Goal: Task Accomplishment & Management: Manage account settings

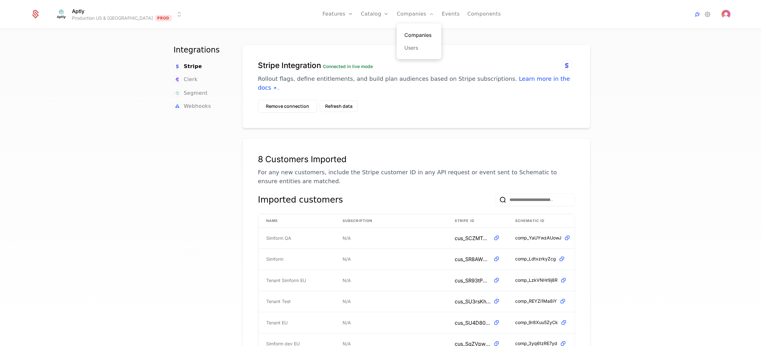
click at [404, 31] on link "Companies" at bounding box center [418, 35] width 29 height 8
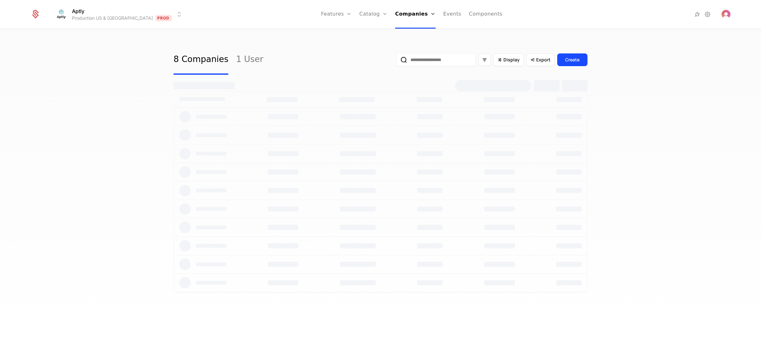
select select "**"
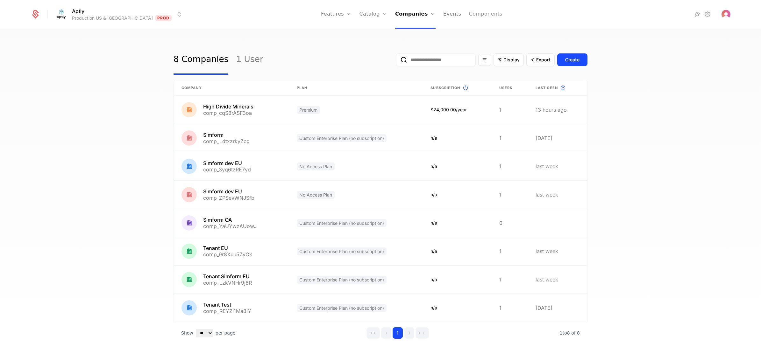
click at [469, 13] on link "Components" at bounding box center [485, 14] width 33 height 29
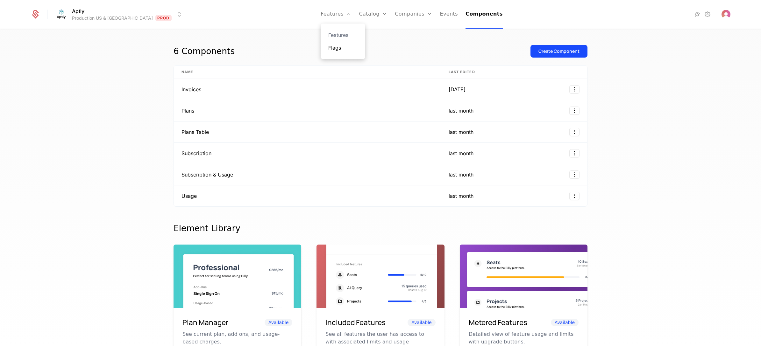
click at [332, 51] on link "Flags" at bounding box center [342, 48] width 29 height 8
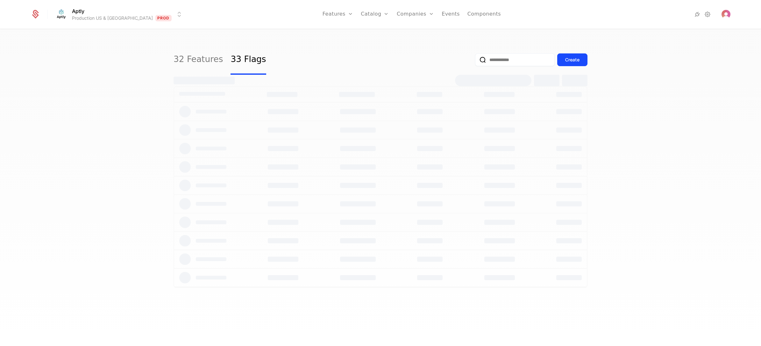
select select "**"
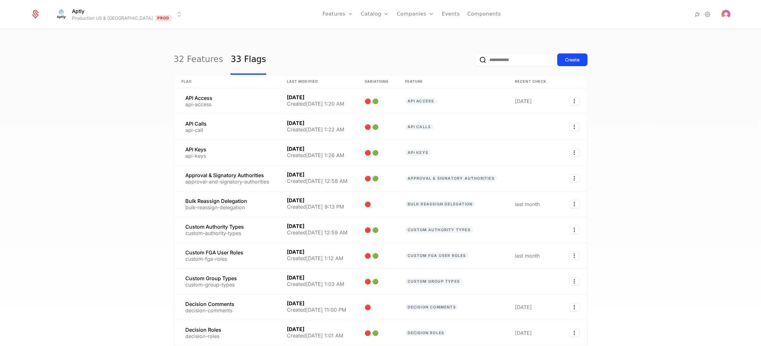
click at [83, 12] on html "Aptly Production US & EU Prod Features Features Flags Catalog Plans Add Ons Cre…" at bounding box center [380, 173] width 761 height 346
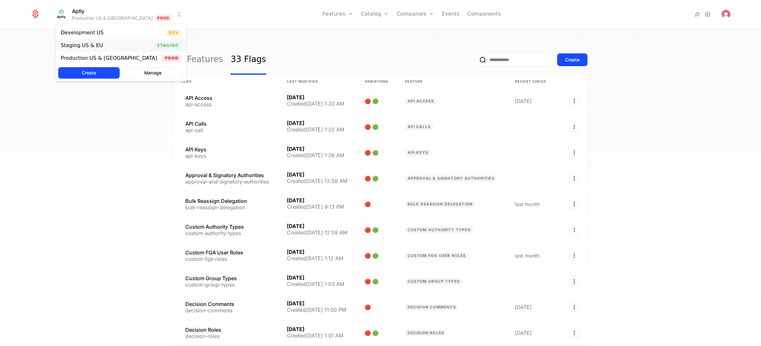
click at [87, 45] on div "Staging US & EU" at bounding box center [82, 45] width 42 height 5
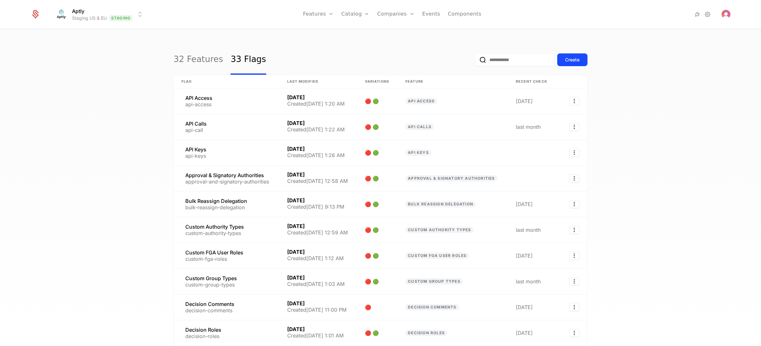
click at [118, 89] on div "32 Features 33 Flags Create Flag Last Modified Variations Feature Recent check …" at bounding box center [380, 190] width 761 height 321
click at [99, 97] on div "32 Features 33 Flags Create Flag Last Modified Variations Feature Recent check …" at bounding box center [380, 190] width 761 height 321
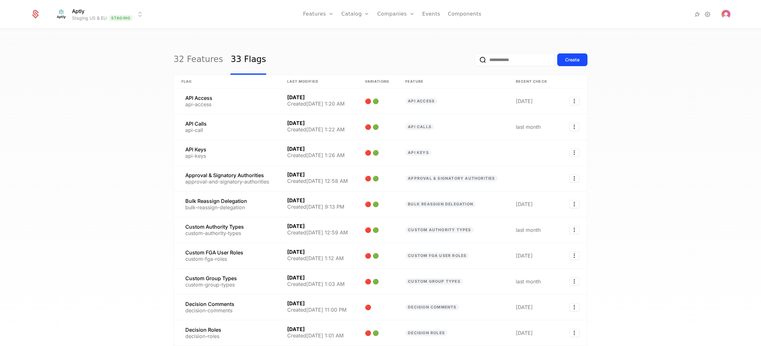
click at [74, 137] on div "32 Features 33 Flags Create Flag Last Modified Variations Feature Recent check …" at bounding box center [380, 190] width 761 height 321
click at [398, 35] on link "Companies" at bounding box center [399, 35] width 29 height 8
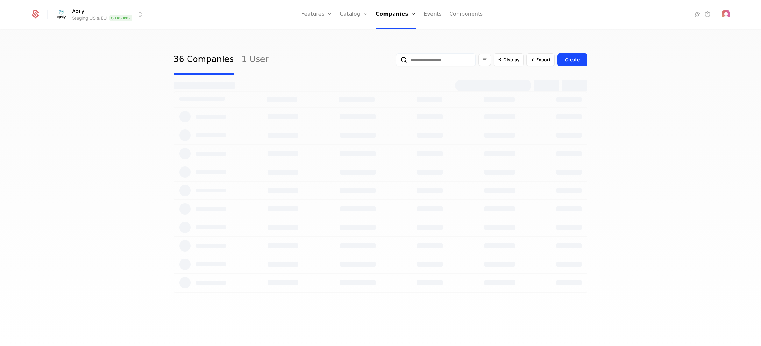
select select "**"
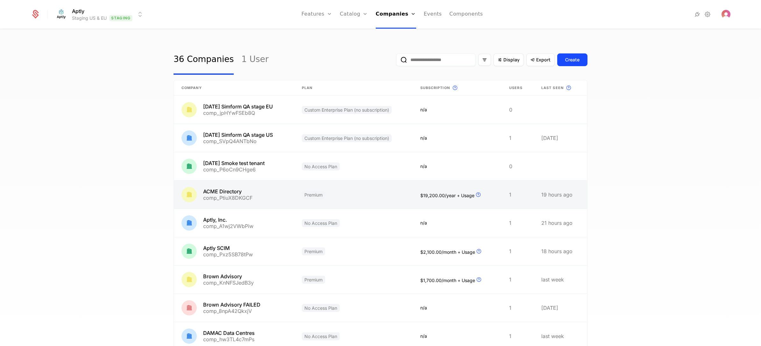
click at [288, 197] on link at bounding box center [234, 195] width 120 height 28
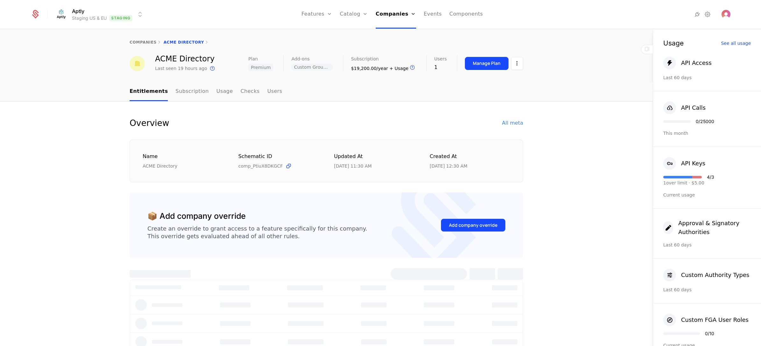
select select "**"
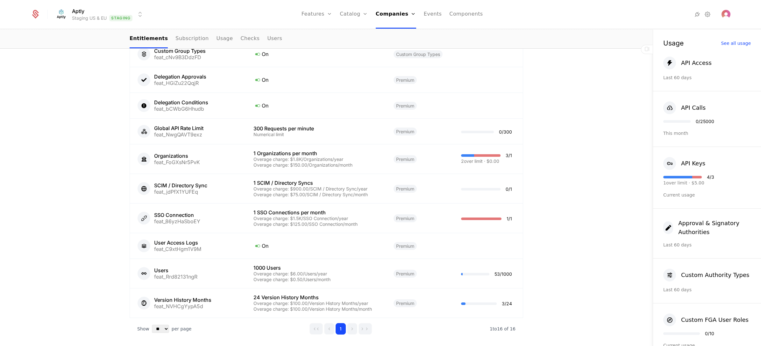
scroll to position [626, 0]
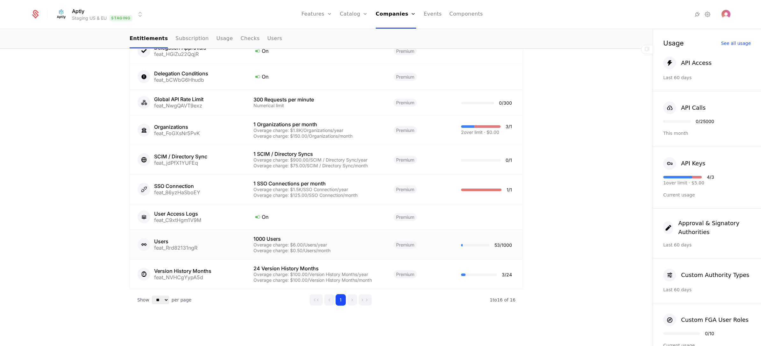
click at [206, 243] on div "Users feat_Rrd82131ngR" at bounding box center [188, 245] width 101 height 13
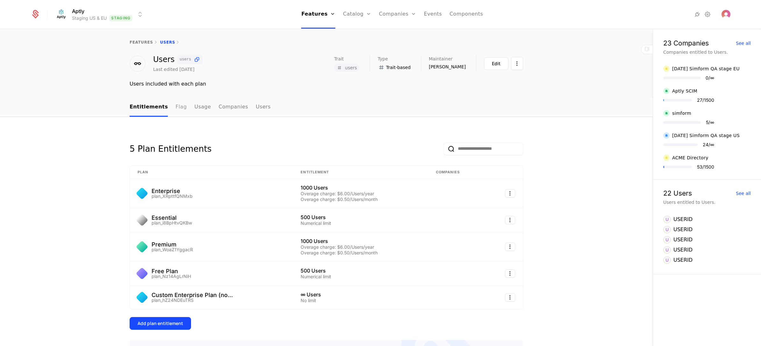
click at [175, 104] on link "Flag" at bounding box center [180, 107] width 11 height 19
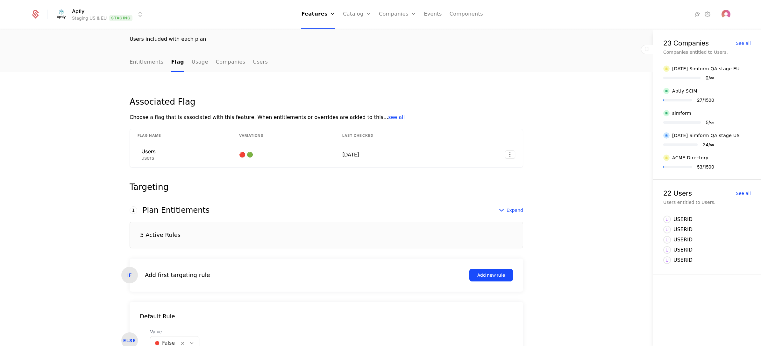
scroll to position [89, 0]
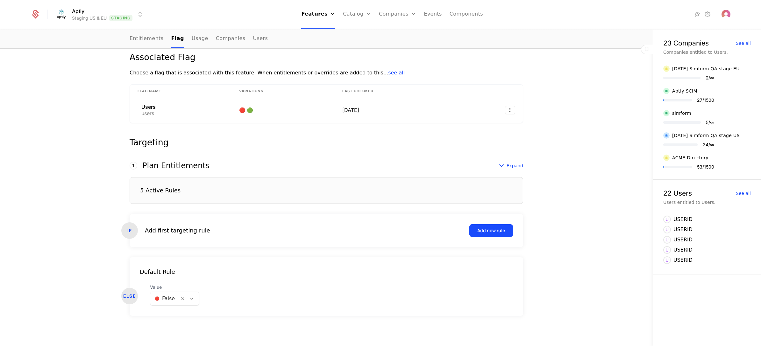
click at [206, 189] on div "5 Active Rules" at bounding box center [327, 190] width 394 height 27
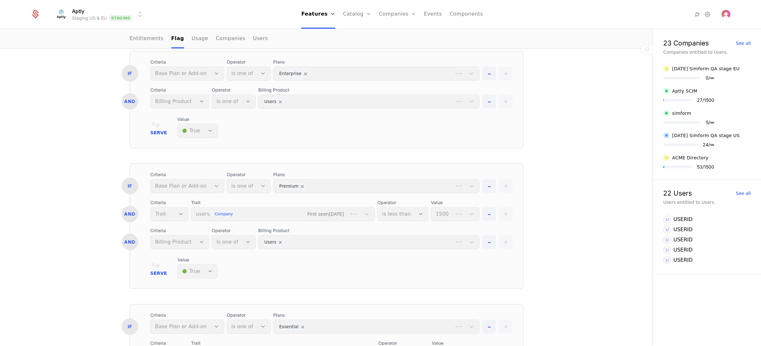
scroll to position [233, 0]
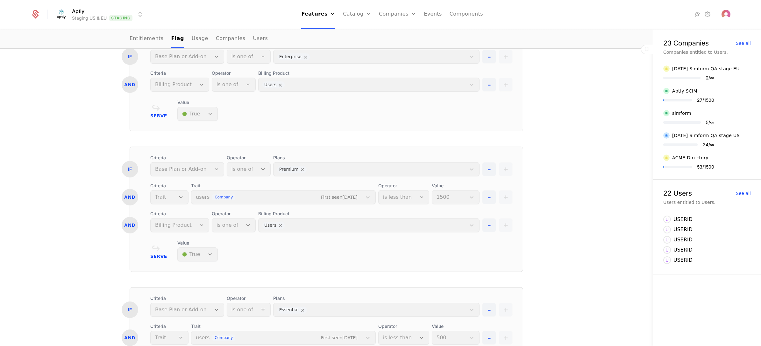
click at [311, 226] on div "Billing Product Users" at bounding box center [368, 222] width 221 height 22
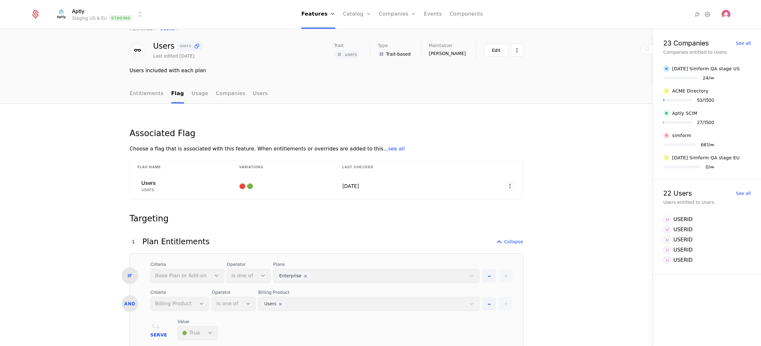
scroll to position [0, 0]
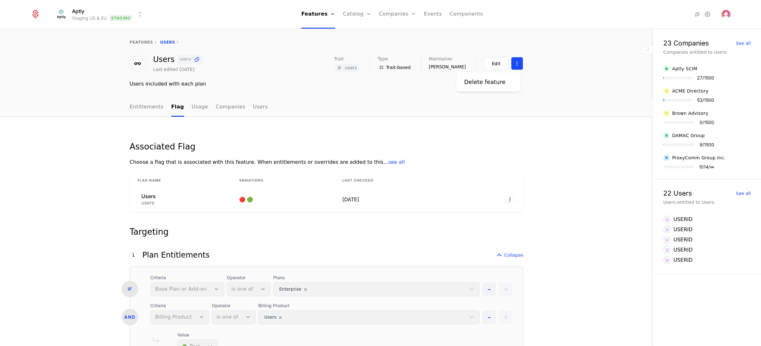
click at [515, 62] on html "Aptly Staging US & EU Staging Features Features Flags Catalog Plans Add Ons Cre…" at bounding box center [380, 173] width 761 height 346
click at [525, 150] on html "Aptly Staging US & EU Staging Features Features Flags Catalog Plans Add Ons Cre…" at bounding box center [380, 173] width 761 height 346
click at [195, 101] on link "Usage" at bounding box center [200, 107] width 17 height 19
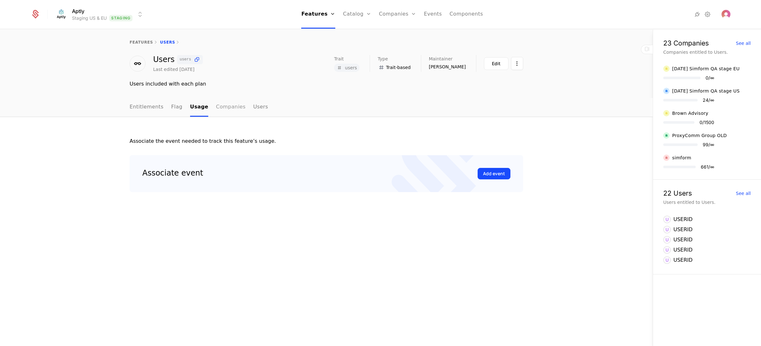
click at [223, 107] on link "Companies" at bounding box center [231, 107] width 30 height 19
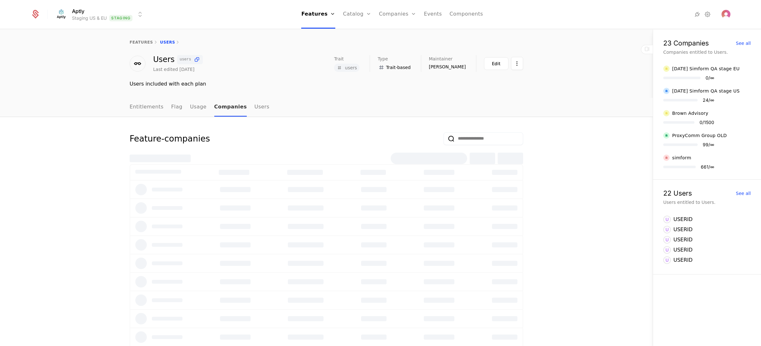
select select "**"
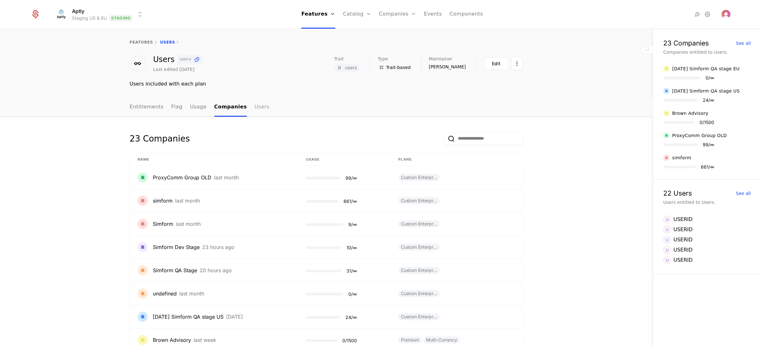
click at [254, 108] on link "Users" at bounding box center [261, 107] width 15 height 19
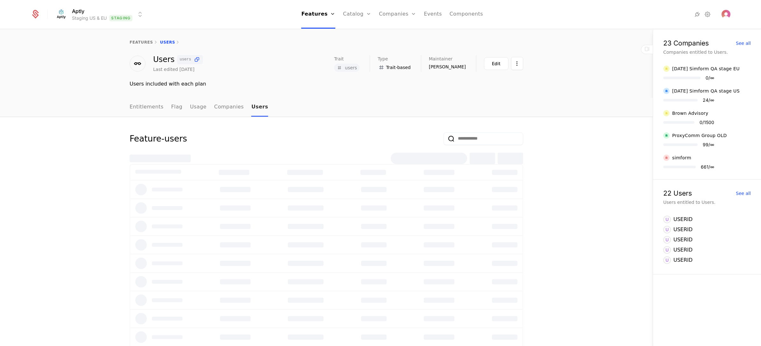
select select "**"
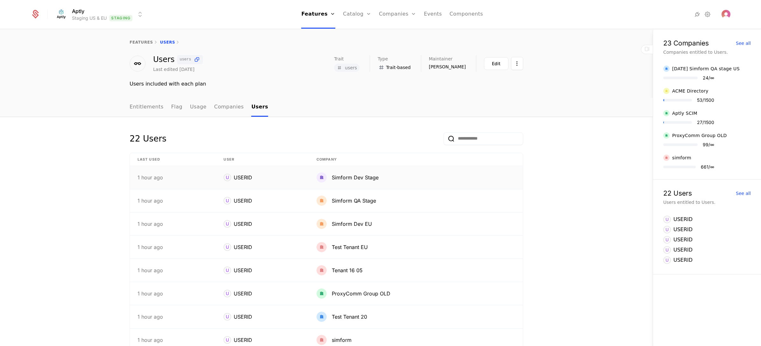
click at [234, 178] on div "USERID" at bounding box center [243, 178] width 18 height 8
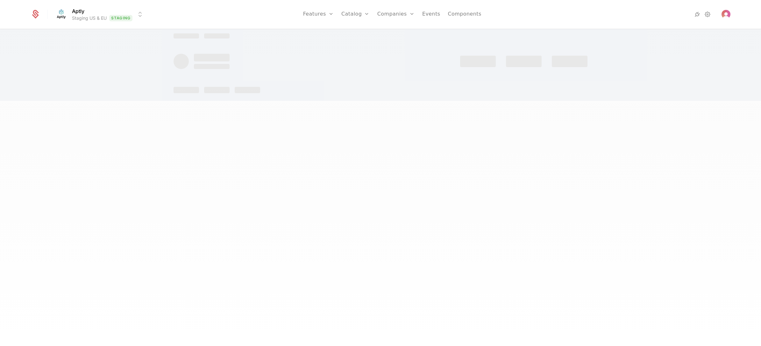
click at [234, 178] on div at bounding box center [380, 173] width 761 height 346
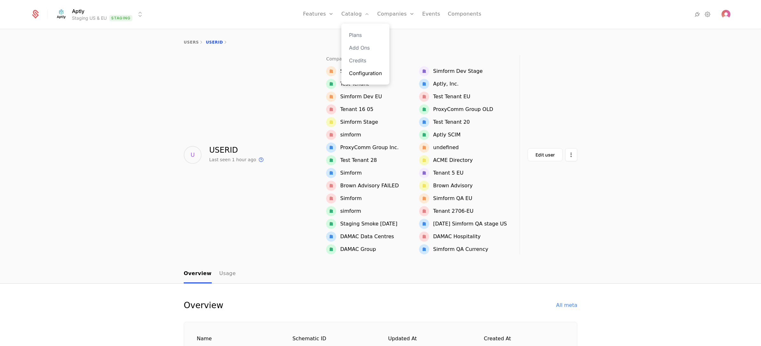
click at [359, 75] on link "Configuration" at bounding box center [365, 73] width 33 height 8
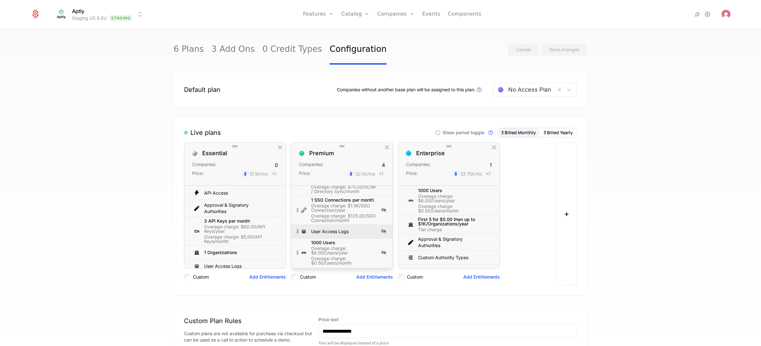
scroll to position [143, 0]
click at [323, 208] on div "Overage charge: $6.00/Users/year" at bounding box center [344, 203] width 66 height 9
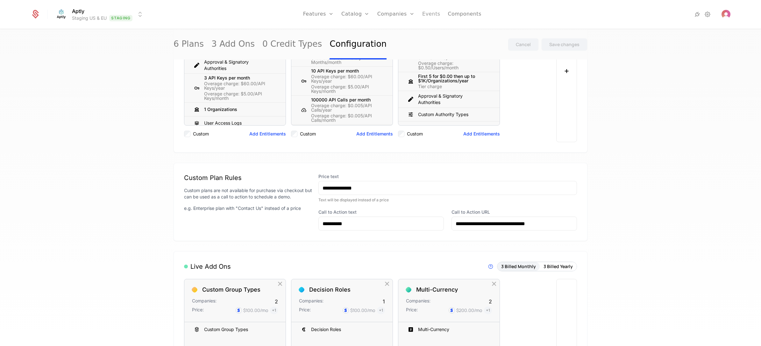
click at [430, 12] on link "Events" at bounding box center [431, 14] width 18 height 29
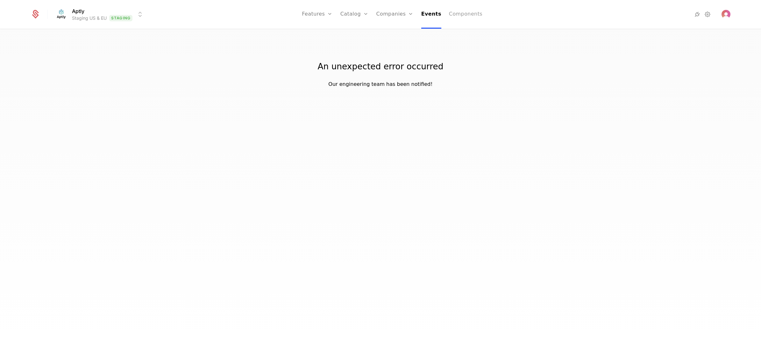
click at [451, 13] on link "Components" at bounding box center [465, 14] width 33 height 29
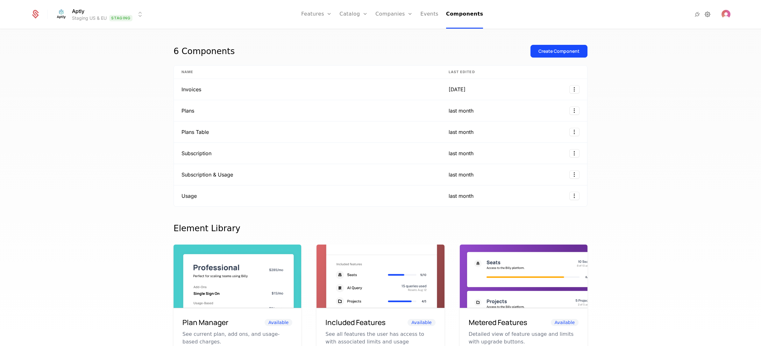
click at [709, 13] on icon at bounding box center [708, 15] width 8 height 8
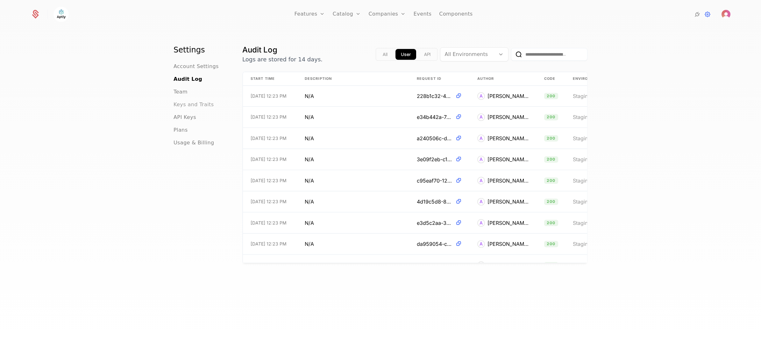
click at [190, 105] on span "Keys and Traits" at bounding box center [194, 105] width 40 height 8
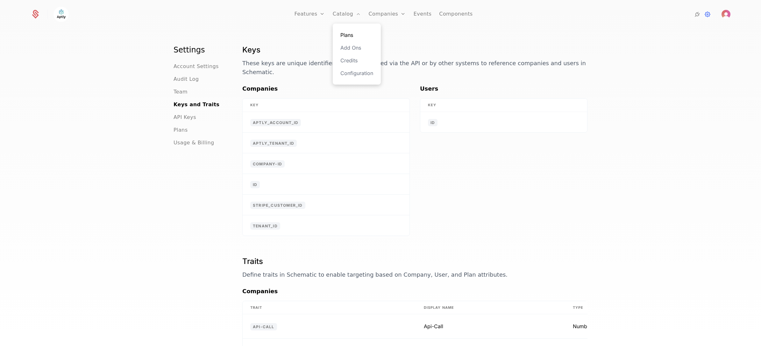
click at [349, 33] on link "Plans" at bounding box center [356, 35] width 33 height 8
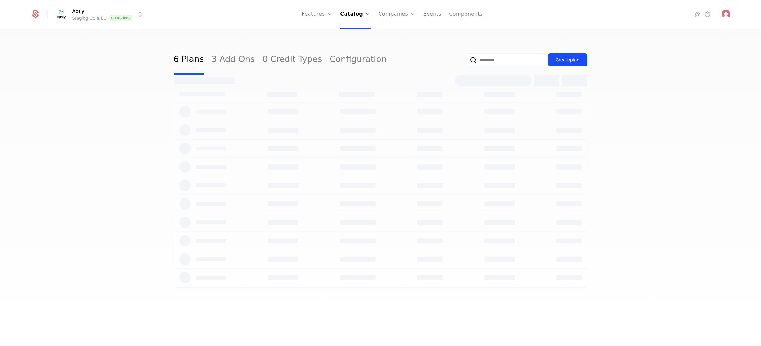
select select "**"
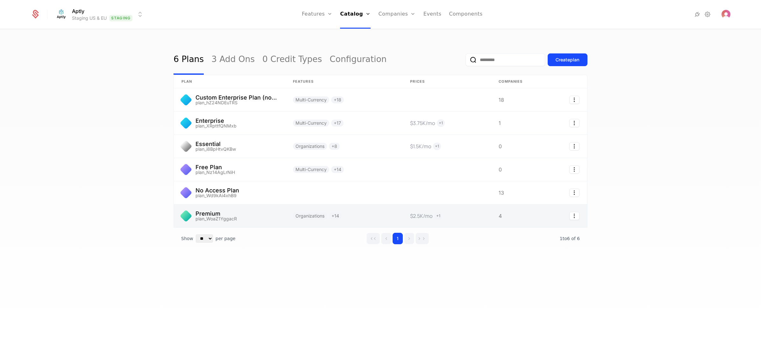
click at [270, 218] on link at bounding box center [229, 216] width 111 height 23
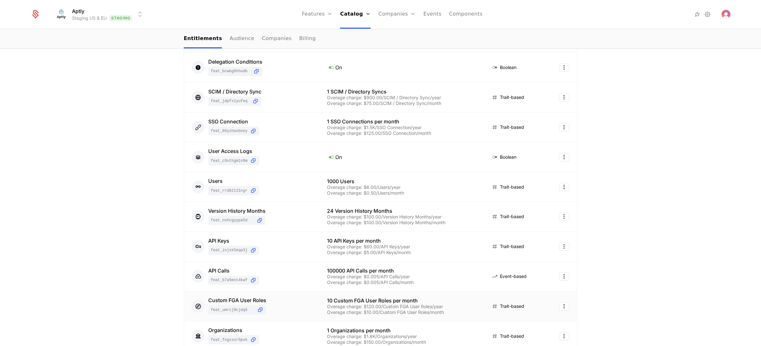
scroll to position [219, 0]
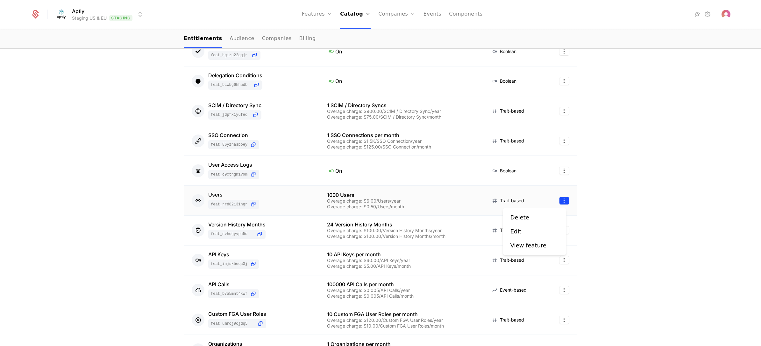
click at [560, 200] on html "Aptly Staging US & EU Staging Features Features Flags Catalog Plans Add Ons Cre…" at bounding box center [380, 173] width 761 height 346
click at [514, 234] on div "Edit" at bounding box center [515, 231] width 11 height 9
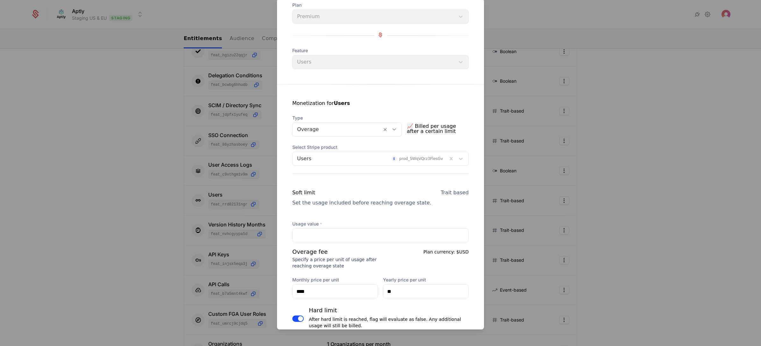
scroll to position [0, 0]
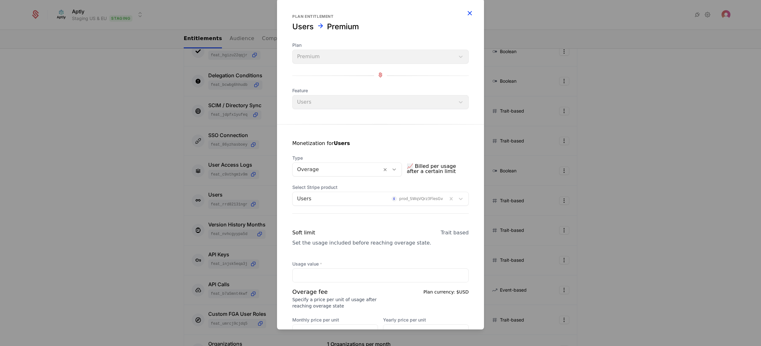
click at [466, 12] on icon "button" at bounding box center [470, 13] width 8 height 8
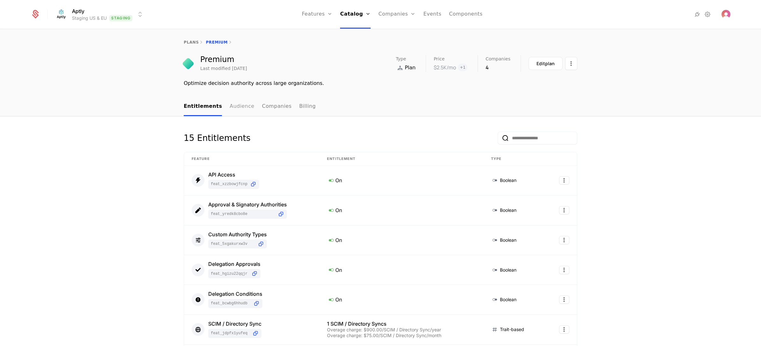
click at [236, 107] on link "Audience" at bounding box center [242, 106] width 25 height 19
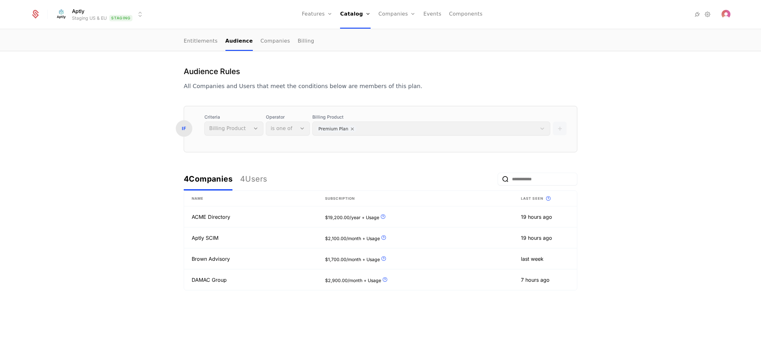
scroll to position [66, 0]
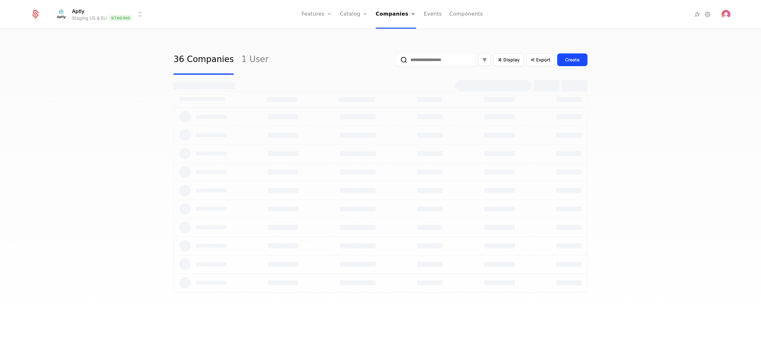
select select "**"
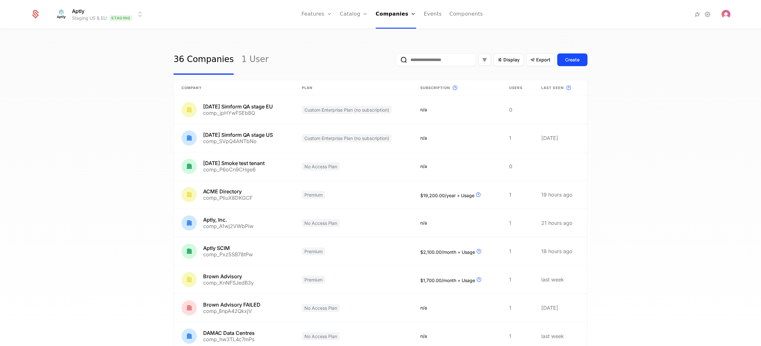
click at [113, 11] on html "Aptly Staging US & EU Staging Features Features Flags Catalog Plans Add Ons Cre…" at bounding box center [380, 173] width 761 height 346
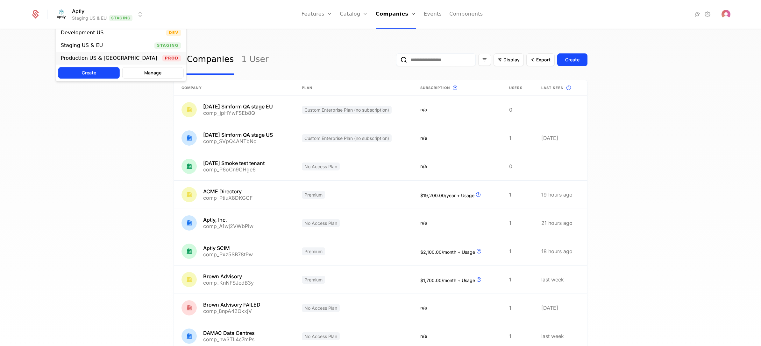
click at [101, 58] on div "Production US & [GEOGRAPHIC_DATA]" at bounding box center [109, 58] width 96 height 5
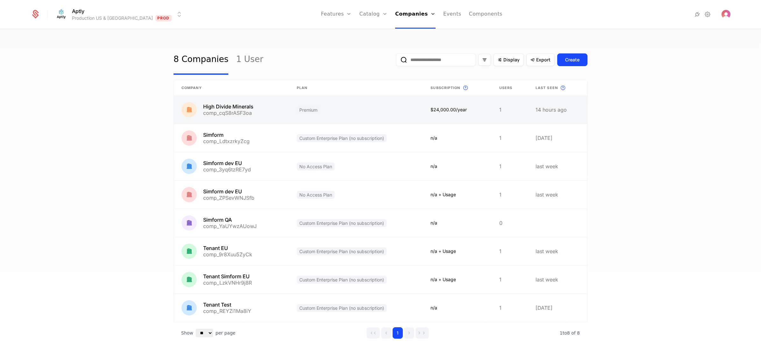
click at [309, 112] on link at bounding box center [356, 110] width 134 height 28
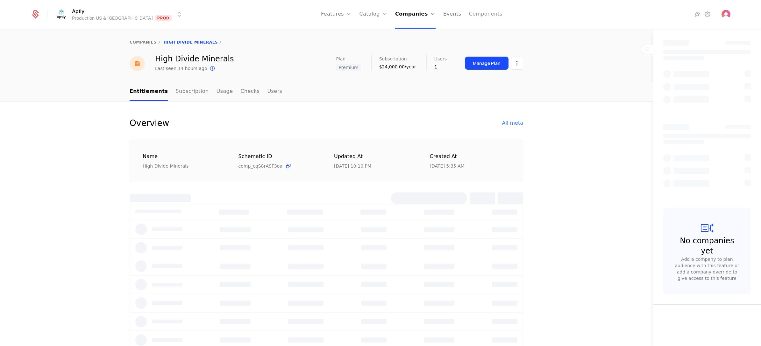
select select "**"
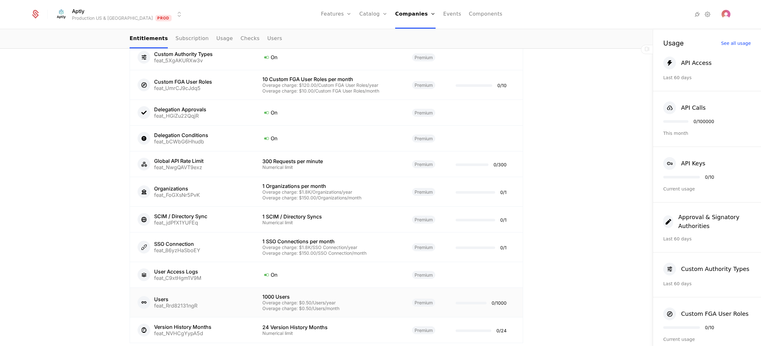
scroll to position [513, 0]
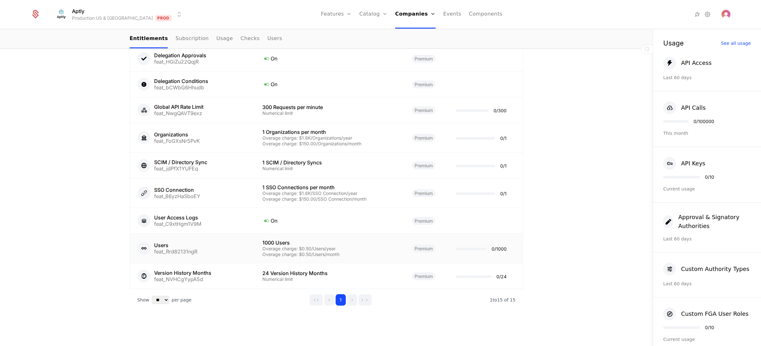
click at [214, 244] on div "Users feat_Rrd82131ngR" at bounding box center [193, 248] width 110 height 13
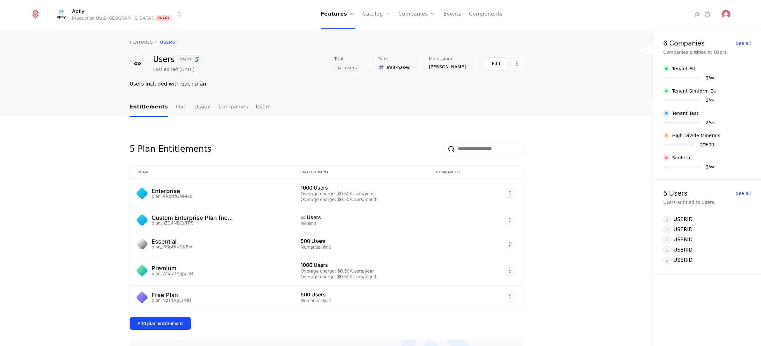
click at [175, 107] on link "Flag" at bounding box center [180, 107] width 11 height 19
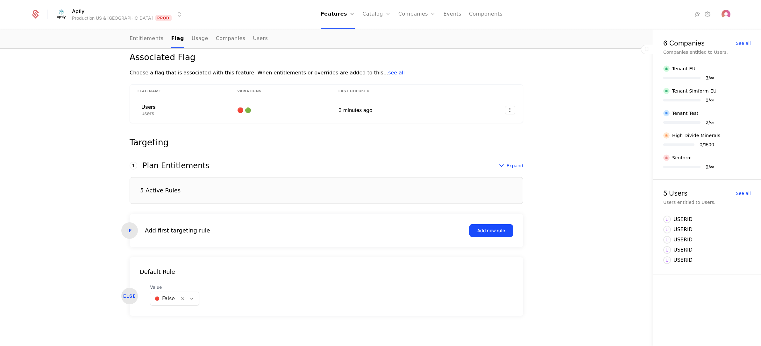
click at [223, 197] on div "5 Active Rules" at bounding box center [327, 190] width 394 height 27
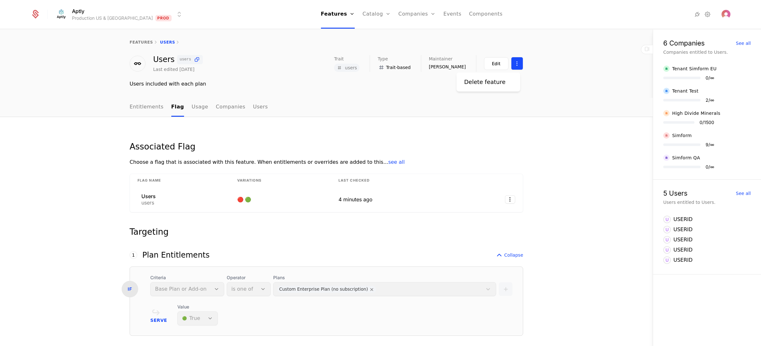
click at [516, 64] on html "Aptly Production US & EU Prod Features Features Flags Catalog Plans Add Ons Cre…" at bounding box center [380, 173] width 761 height 346
click at [538, 135] on html "Aptly Production US & EU Prod Features Features Flags Catalog Plans Add Ons Cre…" at bounding box center [380, 173] width 761 height 346
click at [195, 106] on link "Usage" at bounding box center [200, 107] width 17 height 19
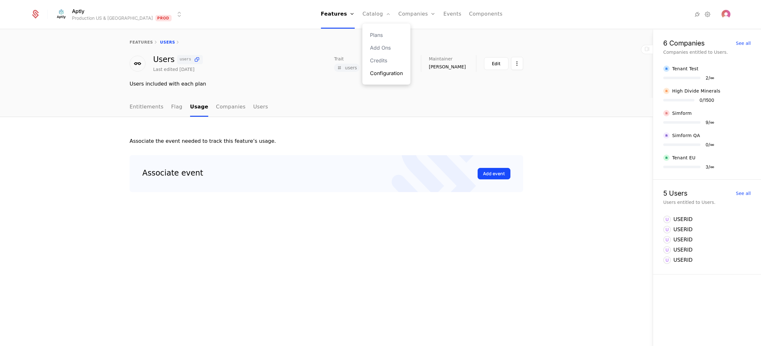
click at [370, 76] on link "Configuration" at bounding box center [386, 73] width 33 height 8
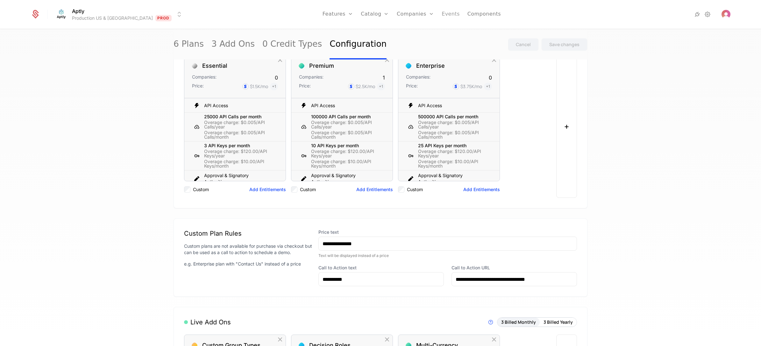
click at [442, 14] on link "Events" at bounding box center [451, 14] width 18 height 29
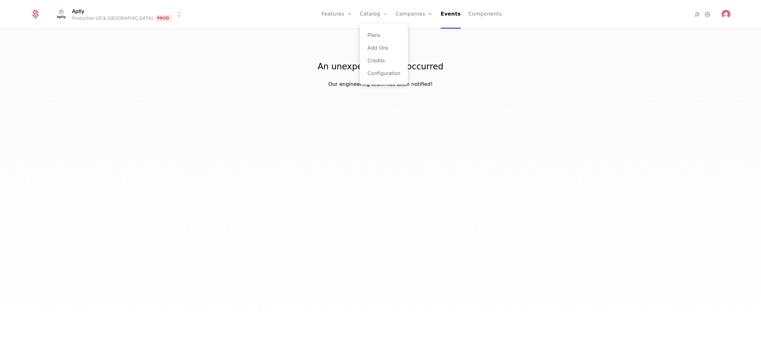
click at [360, 31] on div "Plans Add Ons Credits Configuration" at bounding box center [384, 54] width 48 height 61
click at [367, 35] on link "Plans" at bounding box center [383, 35] width 33 height 8
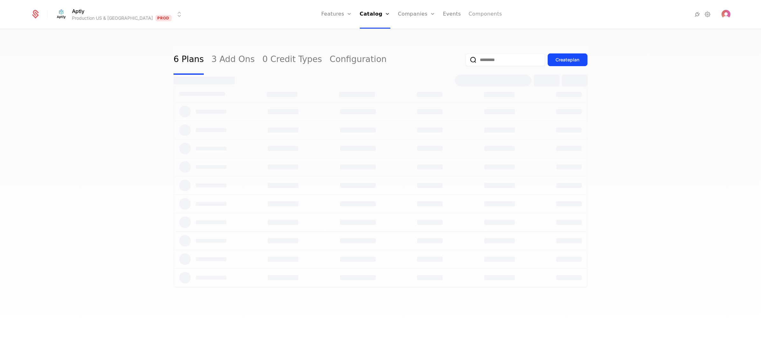
select select "**"
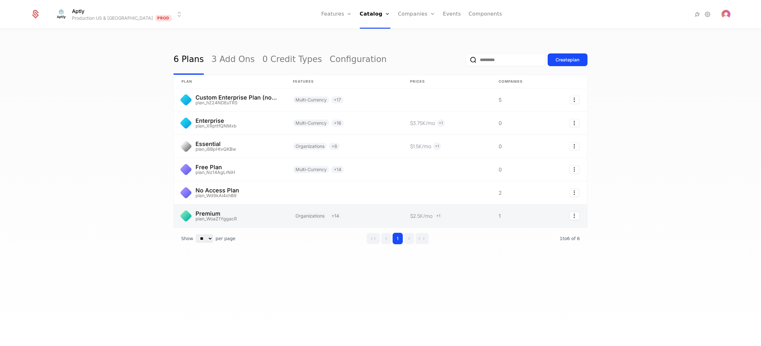
click at [279, 220] on link at bounding box center [229, 216] width 111 height 23
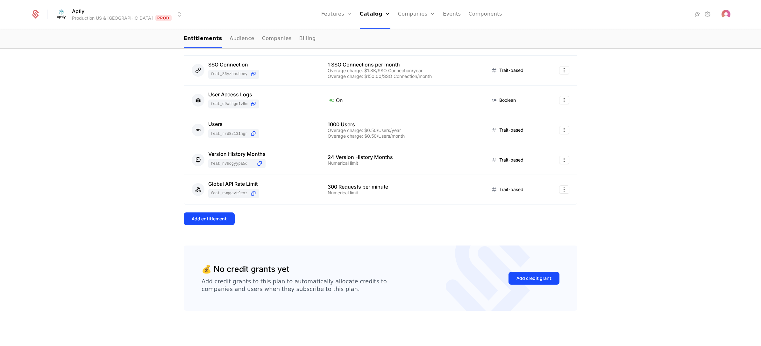
scroll to position [362, 0]
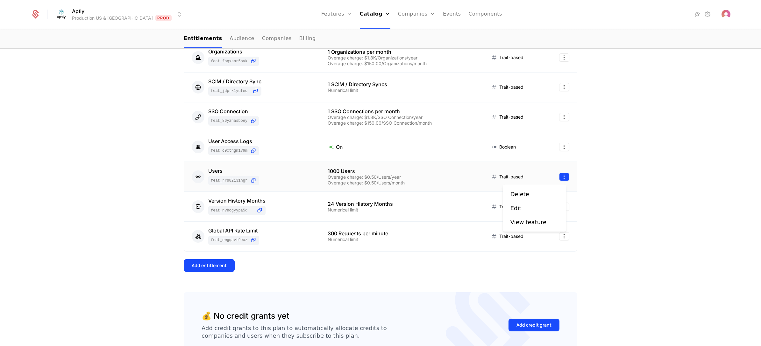
click at [558, 177] on html "Aptly Production US & EU Prod Features Features Flags Catalog Plans Add Ons Cre…" at bounding box center [380, 173] width 761 height 346
click at [533, 211] on div "Edit" at bounding box center [534, 208] width 48 height 9
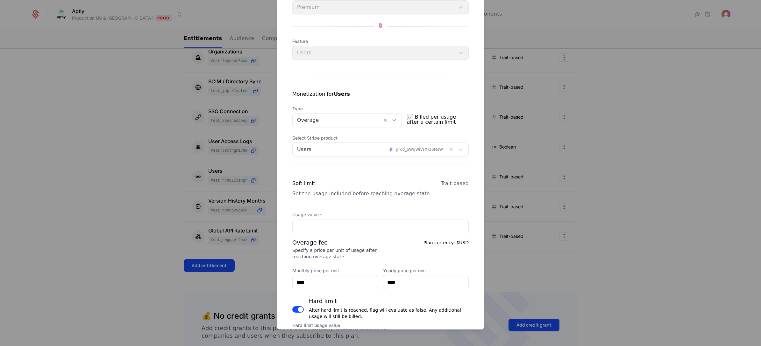
scroll to position [48, 0]
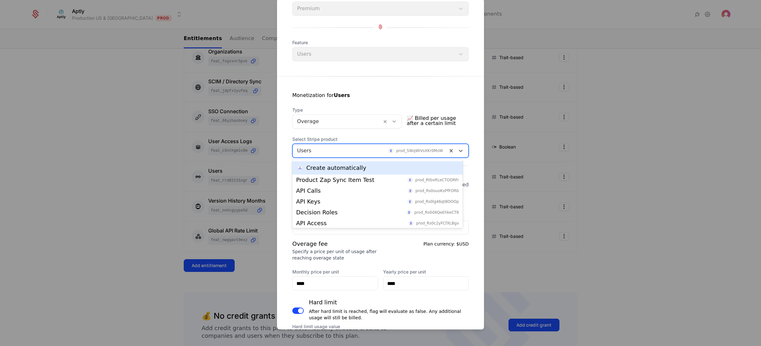
click at [368, 148] on div at bounding box center [370, 150] width 146 height 9
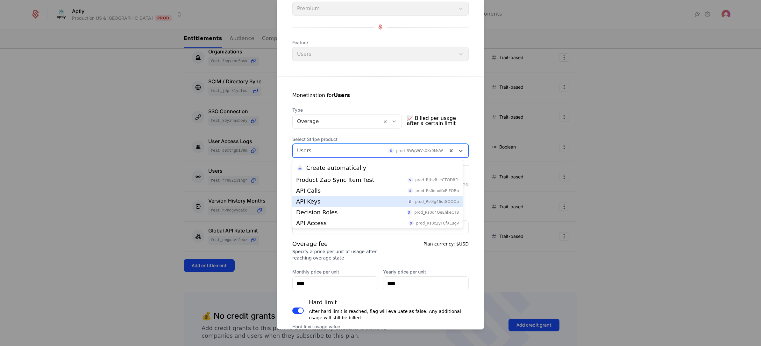
scroll to position [142, 0]
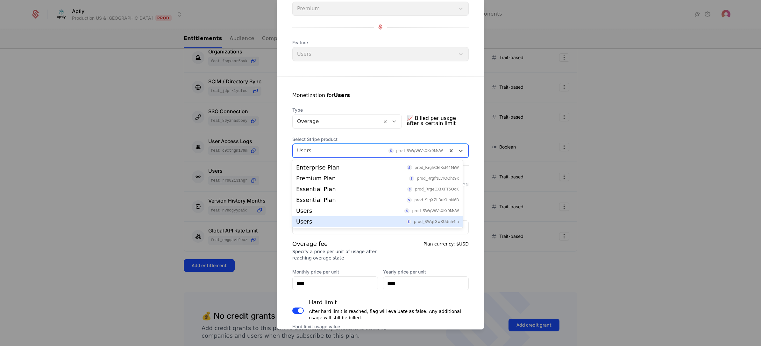
click at [326, 223] on div "Users prod_SWqfGwKUdnh4la" at bounding box center [377, 222] width 163 height 6
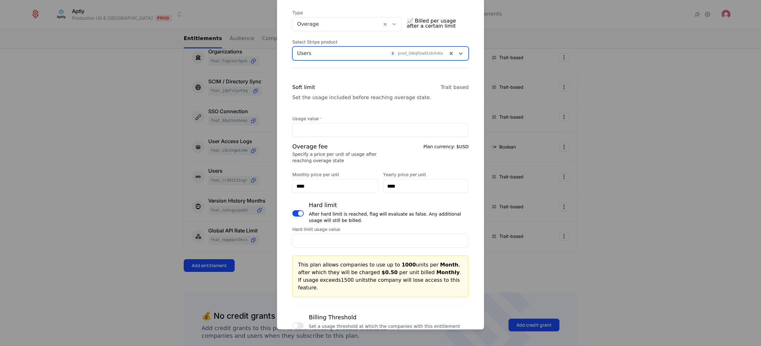
scroll to position [191, 0]
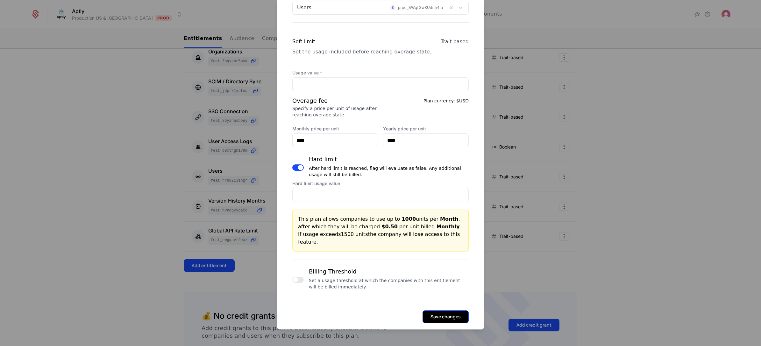
click at [437, 311] on button "Save changes" at bounding box center [446, 317] width 46 height 13
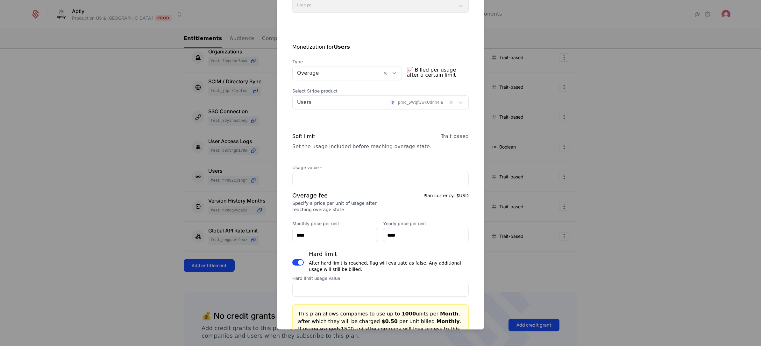
scroll to position [48, 0]
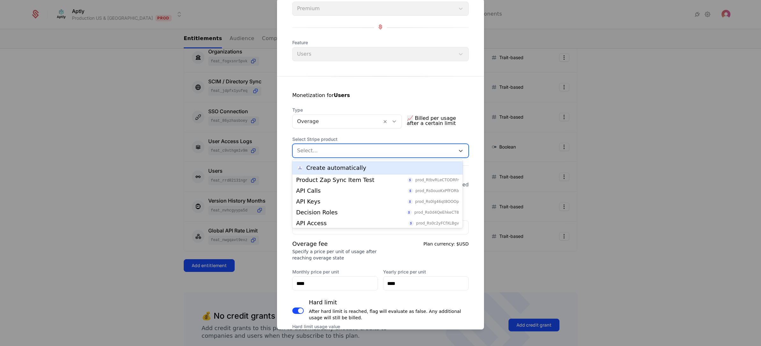
click at [424, 154] on div at bounding box center [373, 150] width 153 height 9
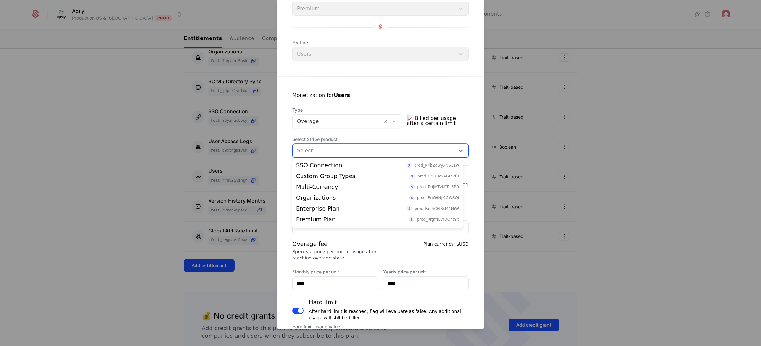
scroll to position [142, 0]
click at [334, 209] on div "Users prod_SWqWiVsXKr0MsW" at bounding box center [377, 211] width 163 height 6
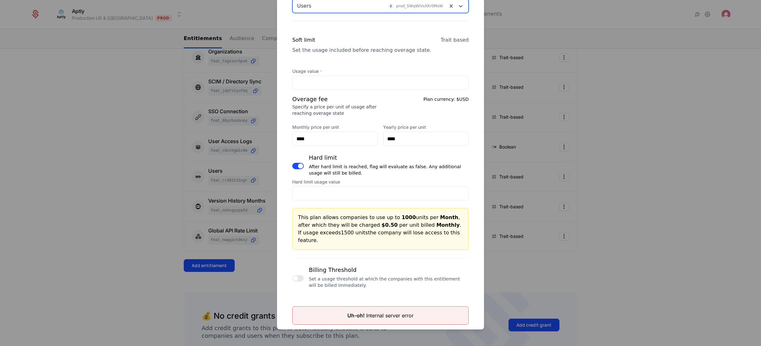
scroll to position [225, 0]
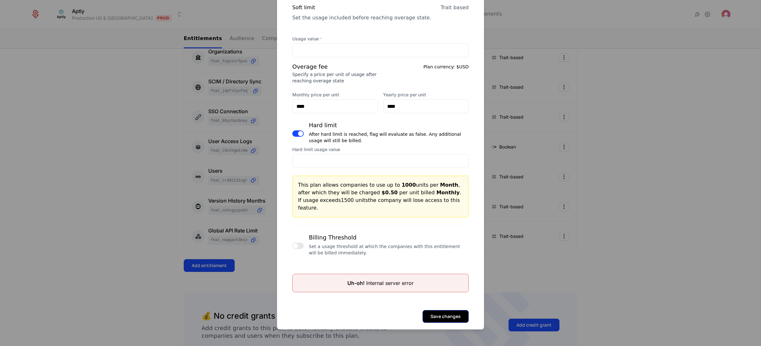
click at [441, 310] on button "Save changes" at bounding box center [446, 316] width 46 height 13
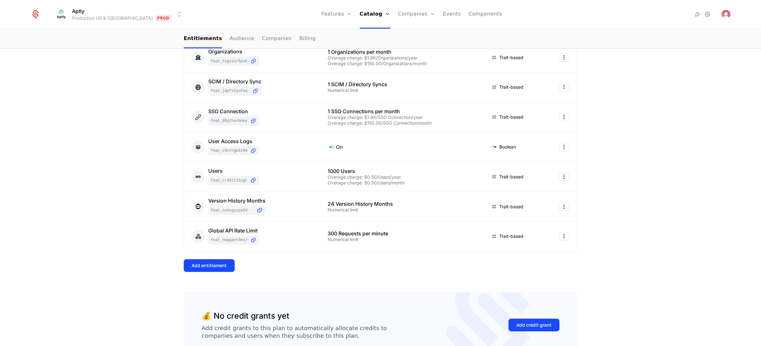
click at [687, 189] on div "15 Entitlements Feature Entitlement Type API Access feat_XzZBoWJfCNp On Boolean…" at bounding box center [380, 73] width 761 height 639
click at [562, 180] on html "Aptly Production US & EU Prod Features Features Flags Catalog Plans Add Ons Cre…" at bounding box center [380, 173] width 761 height 346
click at [530, 210] on div "Edit" at bounding box center [534, 208] width 48 height 9
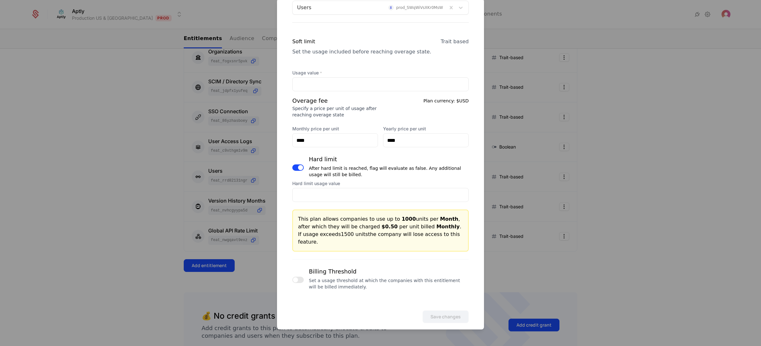
scroll to position [48, 0]
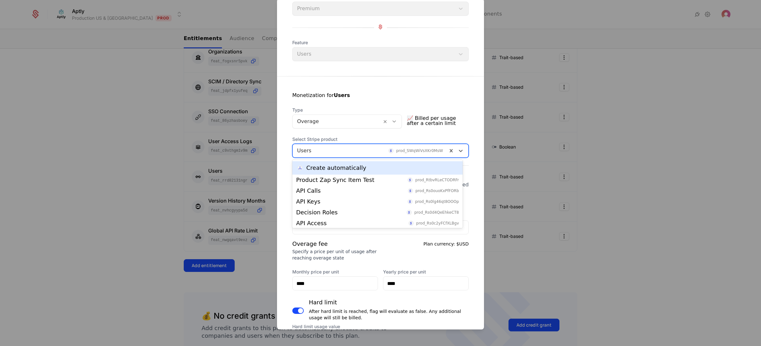
click at [356, 149] on div at bounding box center [370, 150] width 146 height 9
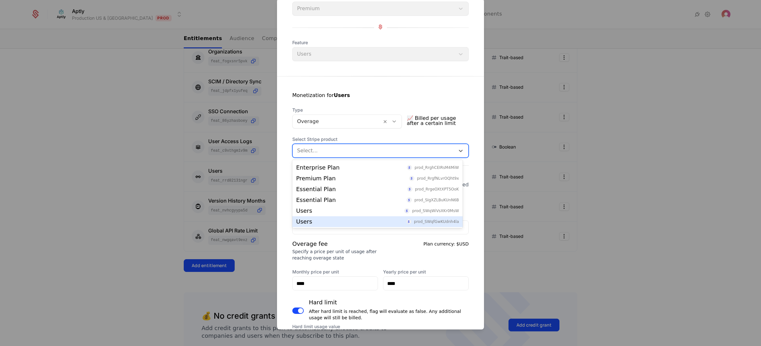
click at [325, 220] on div "Users prod_SWqfGwKUdnh4la" at bounding box center [377, 222] width 163 height 6
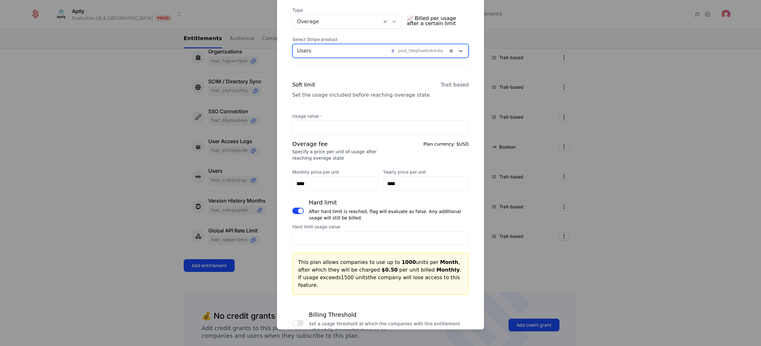
scroll to position [191, 0]
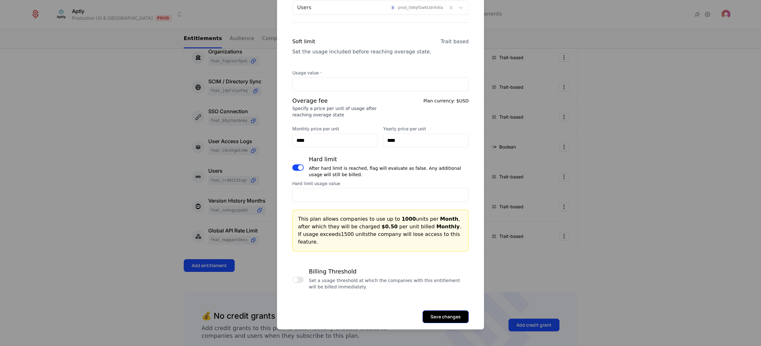
click at [438, 311] on button "Save changes" at bounding box center [446, 317] width 46 height 13
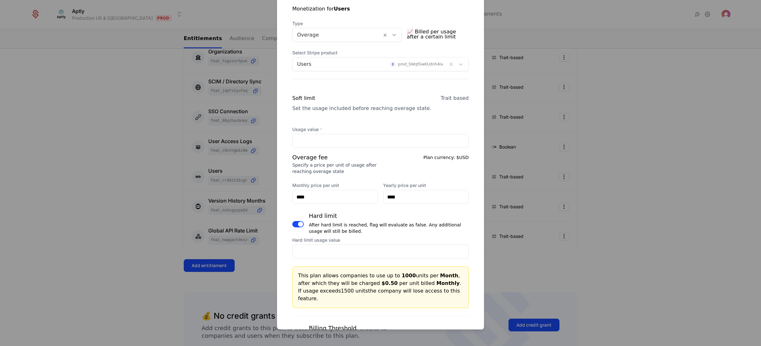
scroll to position [48, 0]
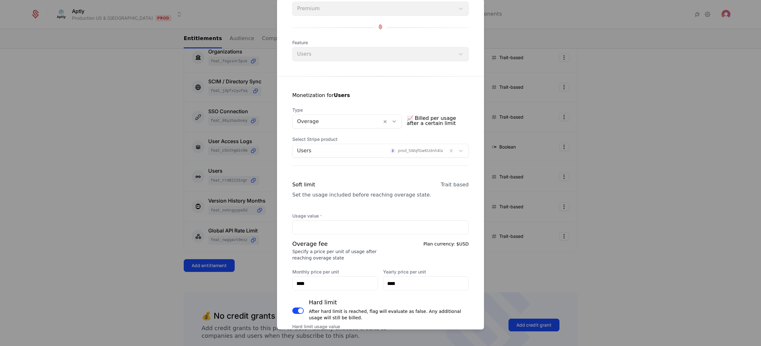
click at [352, 149] on div at bounding box center [370, 150] width 146 height 9
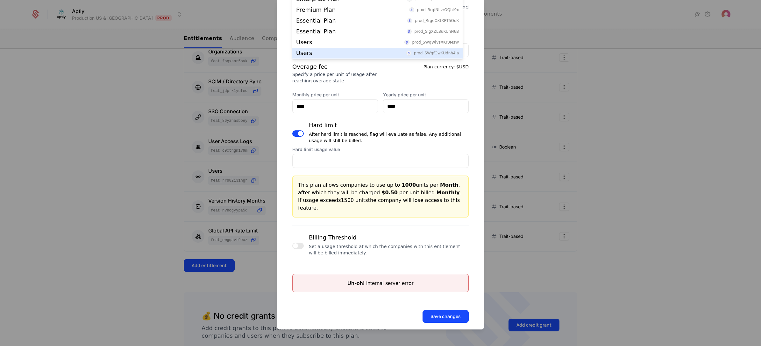
scroll to position [0, 0]
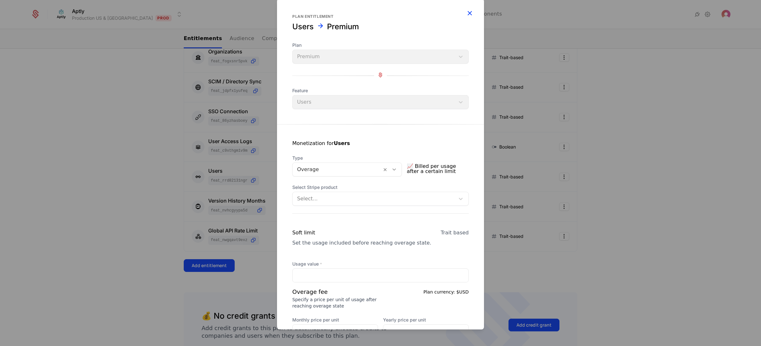
click at [466, 12] on icon "button" at bounding box center [470, 13] width 8 height 8
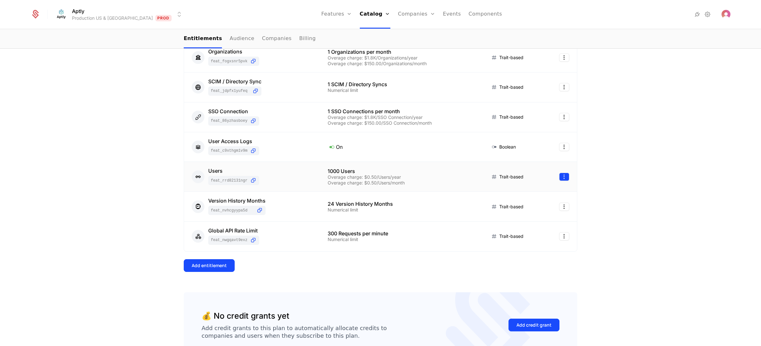
click at [562, 181] on html "Aptly Production US & EU Prod Features Features Flags Catalog Plans Add Ons Cre…" at bounding box center [380, 173] width 761 height 346
click at [532, 209] on div "Edit" at bounding box center [534, 208] width 48 height 9
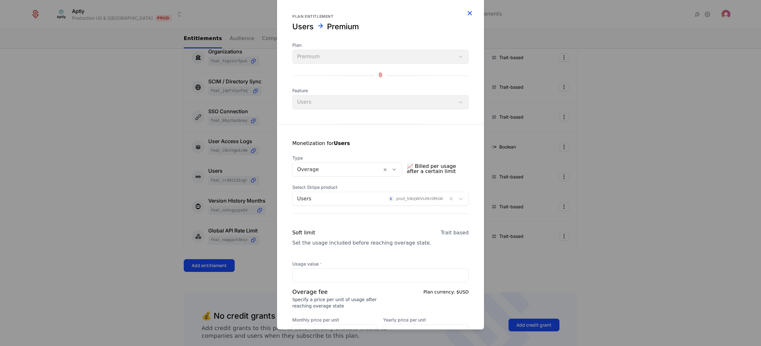
click at [466, 13] on icon "button" at bounding box center [470, 13] width 8 height 8
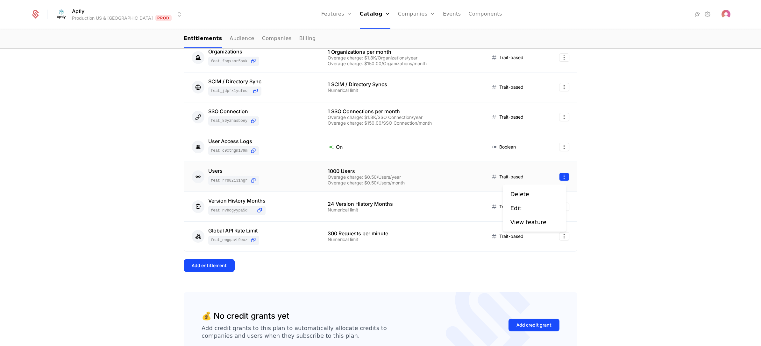
click at [563, 181] on html "Aptly Production US & EU Prod Features Features Flags Catalog Plans Add Ons Cre…" at bounding box center [380, 173] width 761 height 346
click at [538, 225] on div "View feature" at bounding box center [528, 222] width 36 height 9
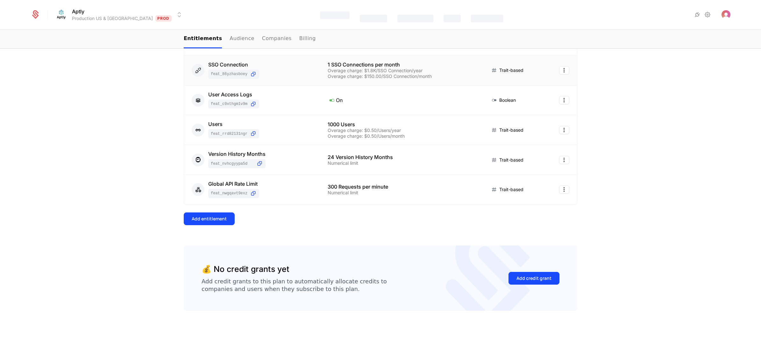
scroll to position [75, 0]
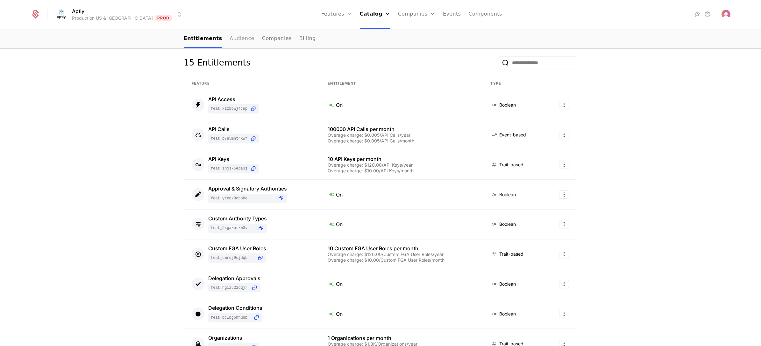
click at [236, 38] on link "Audience" at bounding box center [242, 39] width 25 height 19
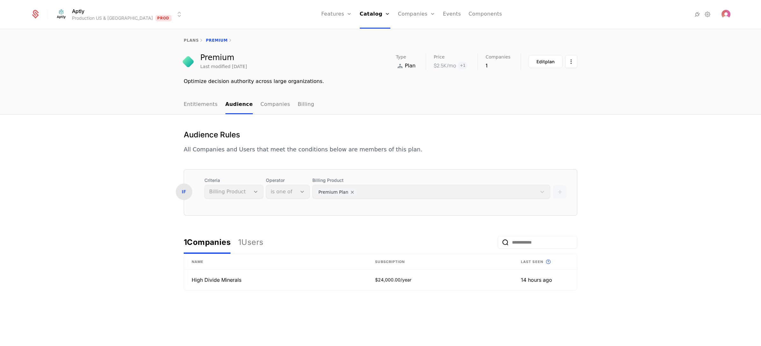
scroll to position [3, 0]
click at [194, 103] on link "Entitlements" at bounding box center [201, 105] width 34 height 19
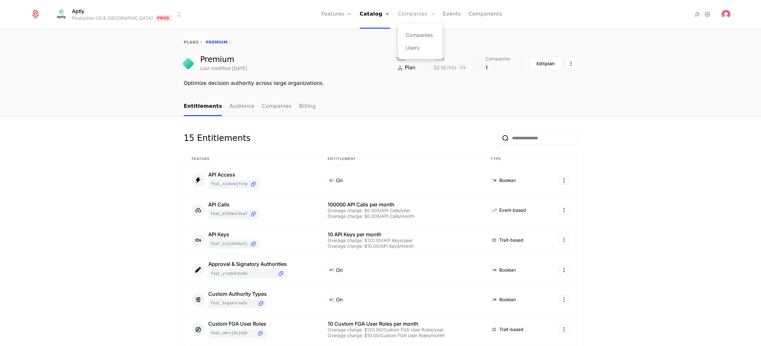
click at [398, 13] on link "Companies" at bounding box center [416, 14] width 37 height 29
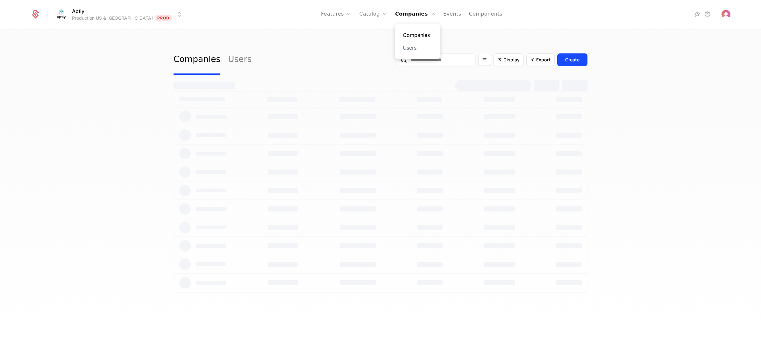
click at [403, 32] on link "Companies" at bounding box center [417, 35] width 29 height 8
select select "**"
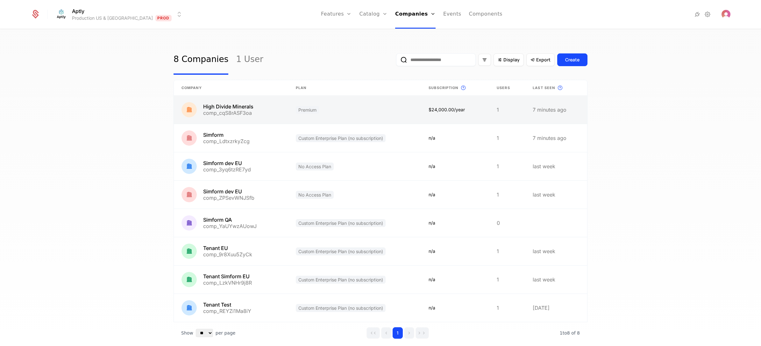
click at [263, 108] on link at bounding box center [231, 110] width 114 height 28
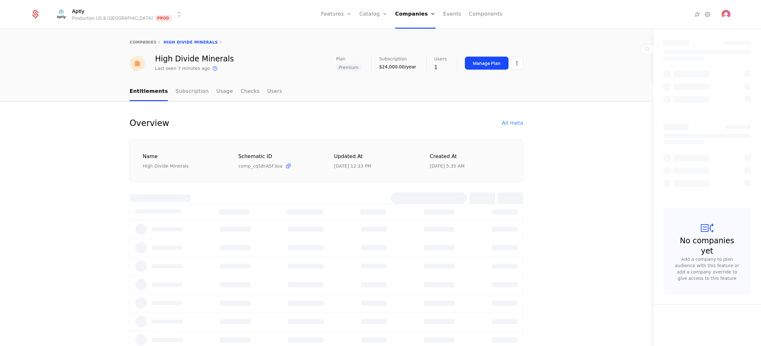
select select "**"
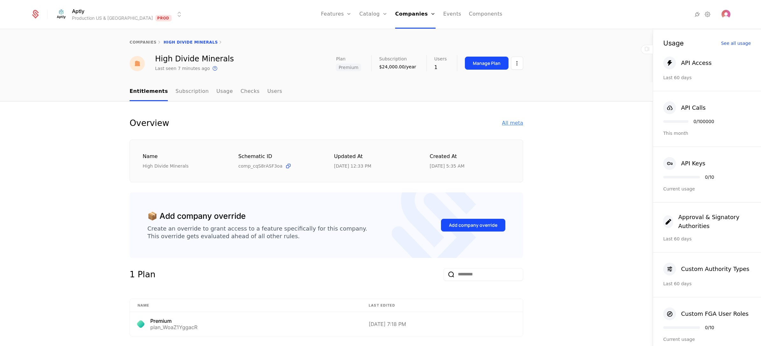
click at [515, 122] on div "All meta" at bounding box center [512, 123] width 21 height 8
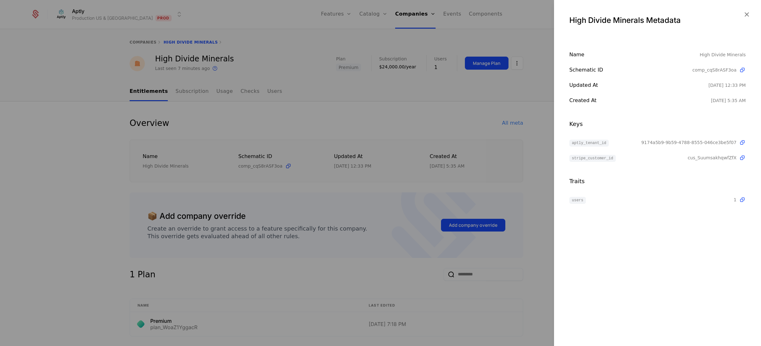
click at [452, 113] on div at bounding box center [380, 173] width 761 height 346
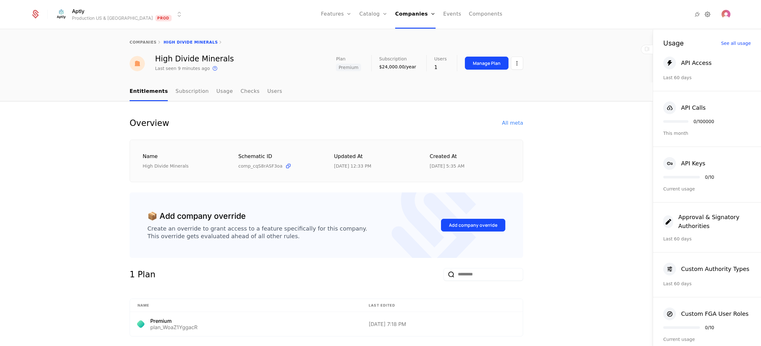
click at [707, 14] on icon at bounding box center [708, 15] width 8 height 8
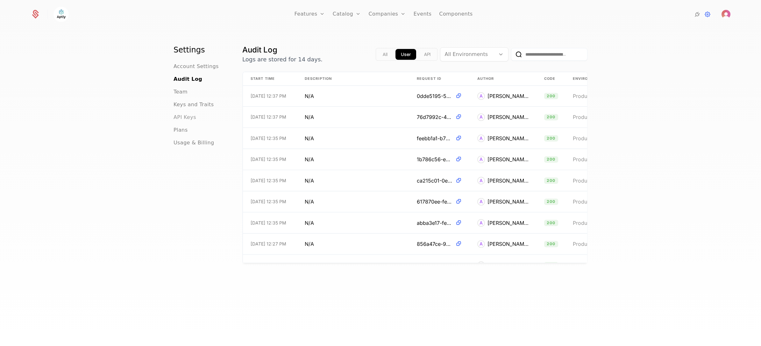
click at [182, 118] on span "API Keys" at bounding box center [185, 118] width 23 height 8
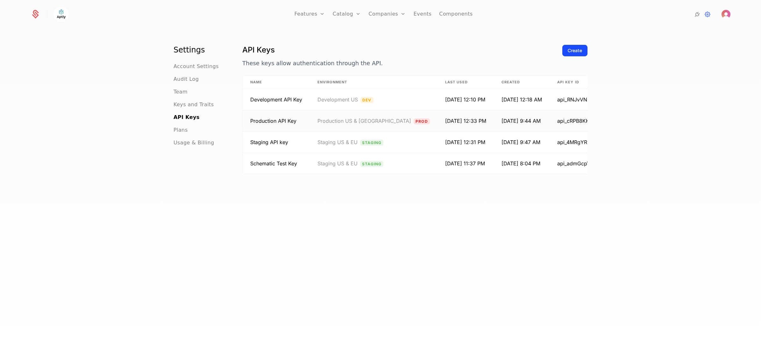
scroll to position [15, 0]
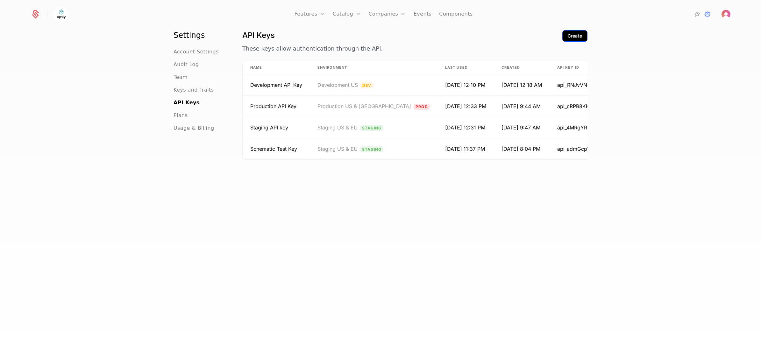
click at [574, 36] on div "Create" at bounding box center [575, 36] width 14 height 6
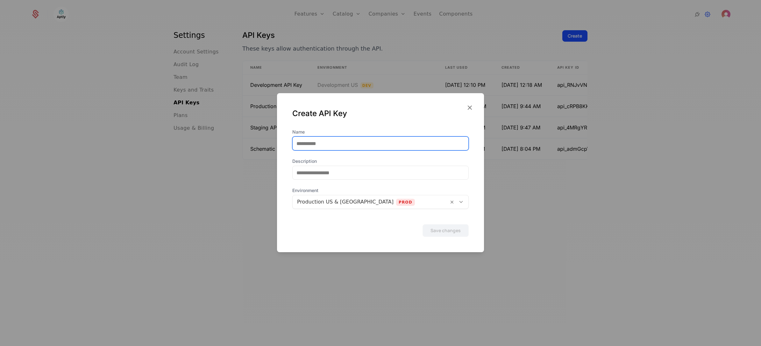
click at [336, 146] on input "Name" at bounding box center [381, 143] width 176 height 13
click at [585, 220] on div at bounding box center [380, 173] width 761 height 346
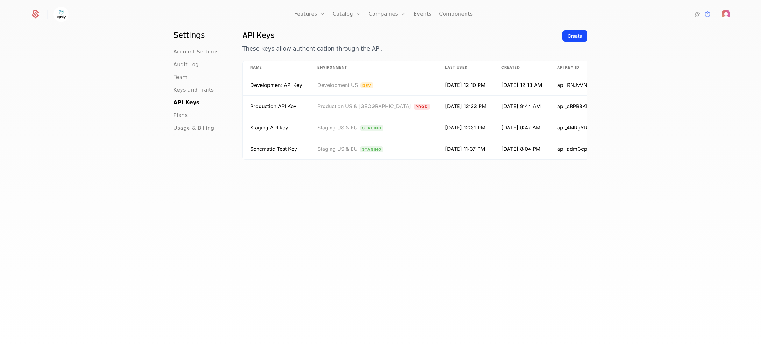
scroll to position [0, 21]
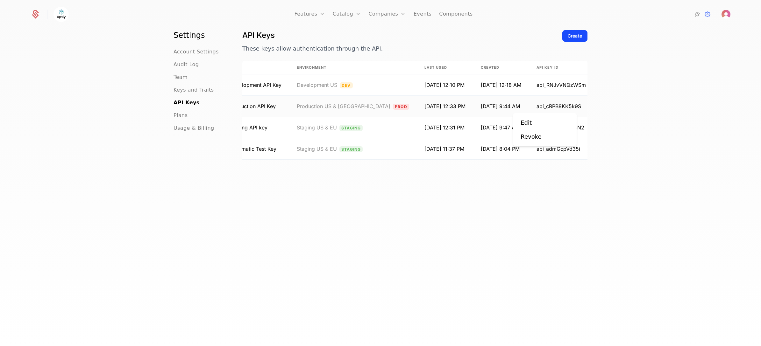
click at [572, 106] on html "Features Features Flags Catalog Plans Add Ons Credits Configuration Companies C…" at bounding box center [380, 173] width 761 height 346
click at [545, 123] on div "Edit" at bounding box center [545, 122] width 48 height 9
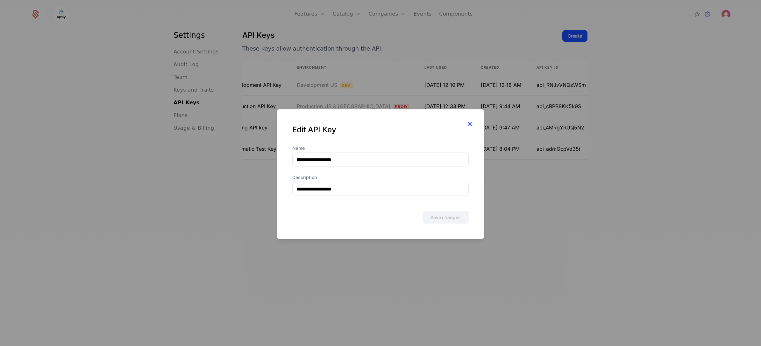
click at [470, 122] on icon "button" at bounding box center [470, 124] width 8 height 8
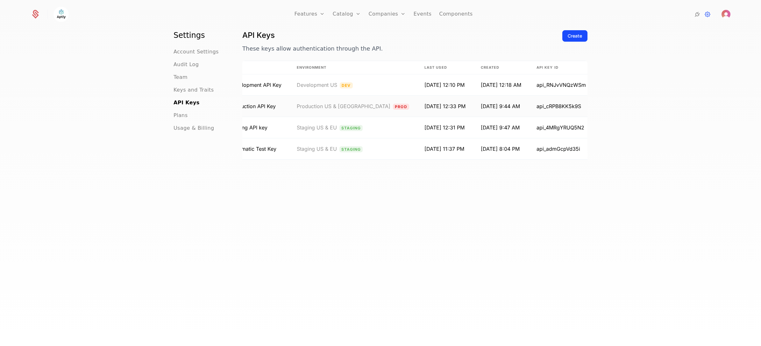
click at [574, 109] on html "Features Features Flags Catalog Plans Add Ons Credits Configuration Companies C…" at bounding box center [380, 173] width 761 height 346
click at [681, 132] on html "Features Features Flags Catalog Plans Add Ons Credits Configuration Companies C…" at bounding box center [380, 173] width 761 height 346
click at [578, 36] on div "Create" at bounding box center [575, 36] width 14 height 6
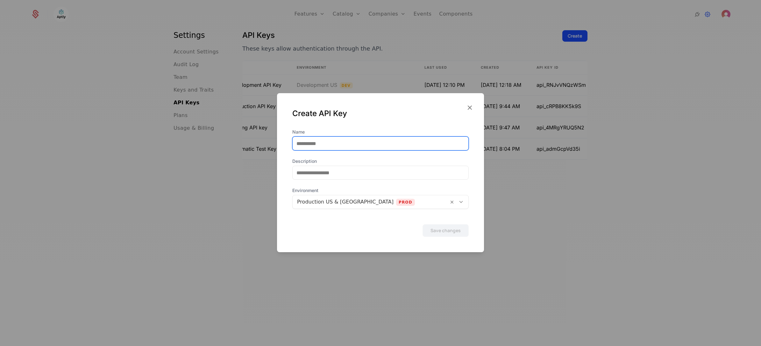
click at [352, 145] on input "Name" at bounding box center [381, 143] width 176 height 13
type input "**********"
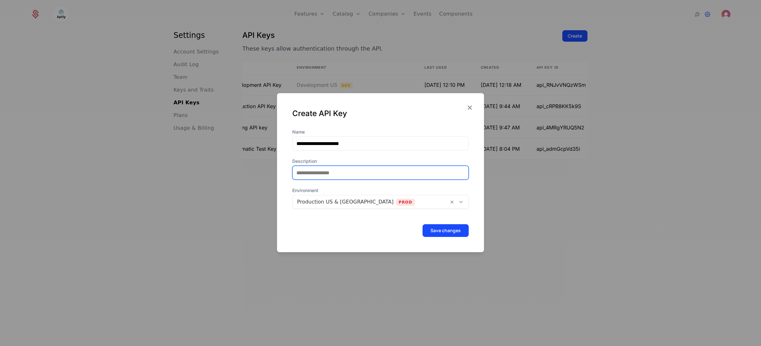
click at [331, 170] on input "Description" at bounding box center [381, 172] width 176 height 13
paste input "**********"
type input "**********"
click at [443, 230] on button "Save changes" at bounding box center [446, 230] width 46 height 13
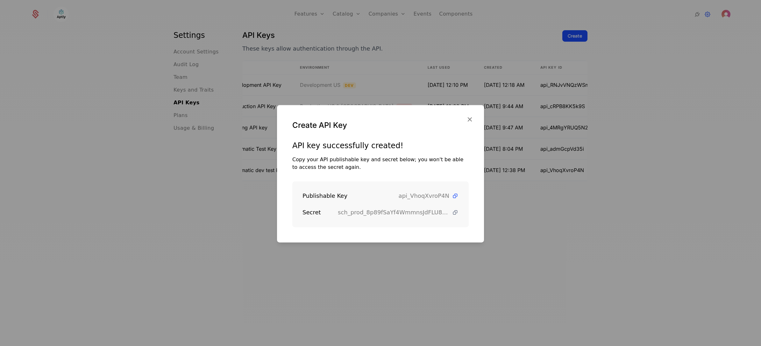
click at [452, 212] on icon at bounding box center [455, 213] width 7 height 7
